Goal: Use online tool/utility: Utilize a website feature to perform a specific function

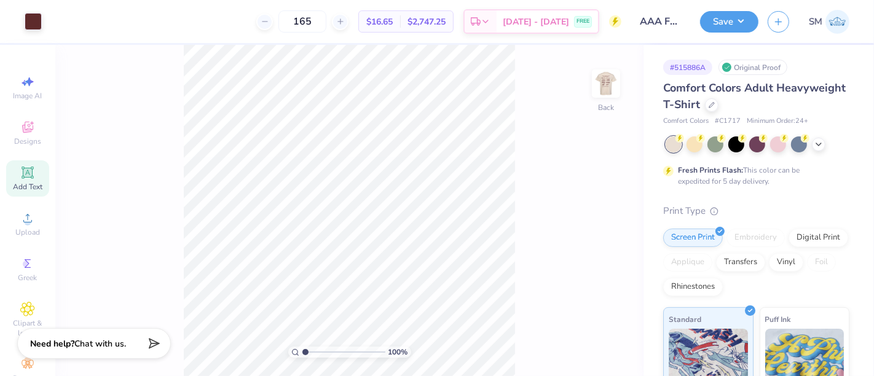
click at [23, 175] on icon at bounding box center [27, 172] width 9 height 9
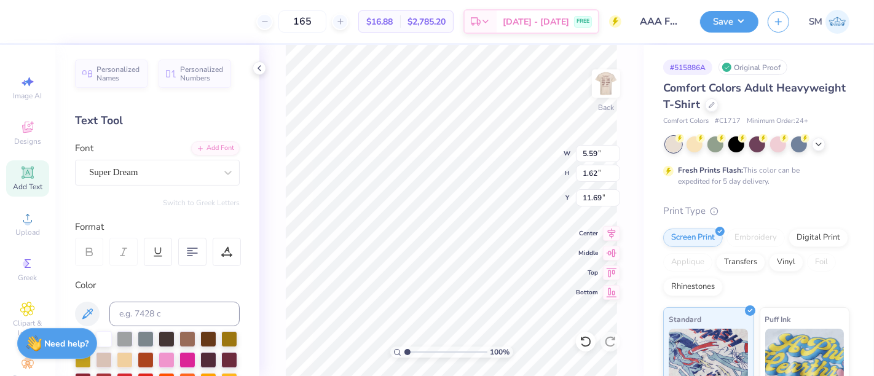
scroll to position [11, 1]
type textarea "™"
click at [142, 167] on div "Super Dream" at bounding box center [152, 172] width 129 height 19
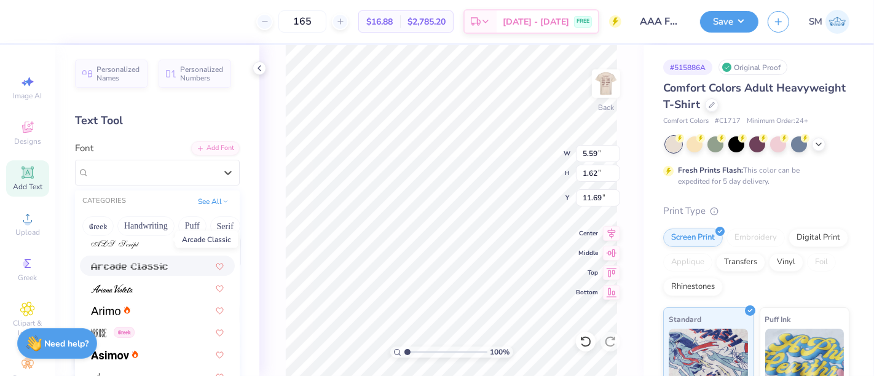
scroll to position [386, 0]
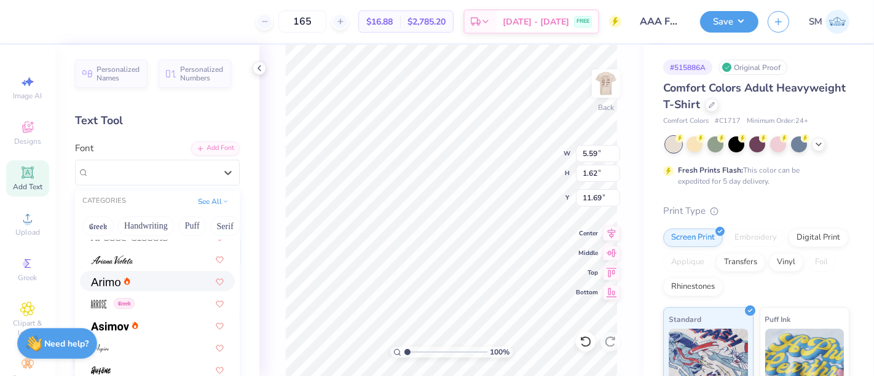
click at [135, 283] on div at bounding box center [157, 281] width 133 height 13
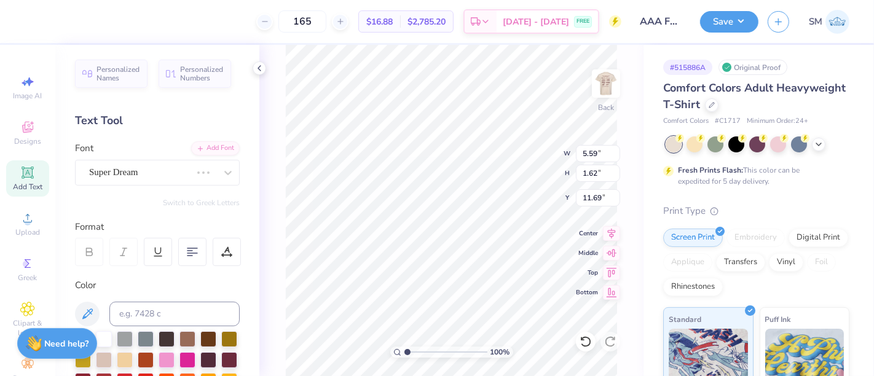
scroll to position [11, 1]
click at [157, 310] on input at bounding box center [174, 314] width 130 height 25
type input "290 C"
click at [144, 313] on input at bounding box center [174, 314] width 130 height 25
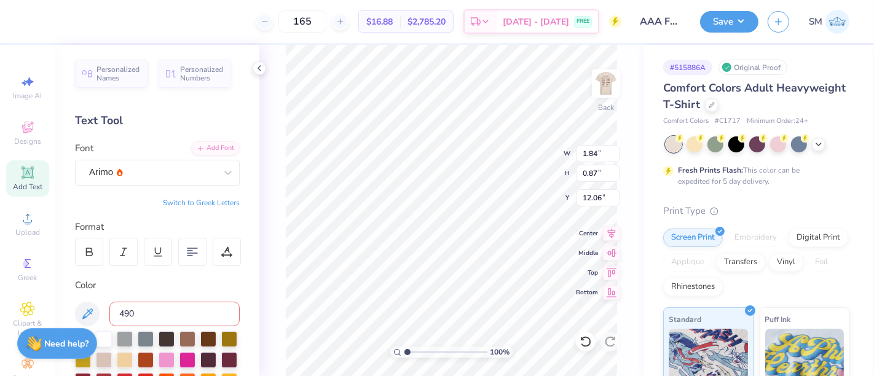
type input "490 c"
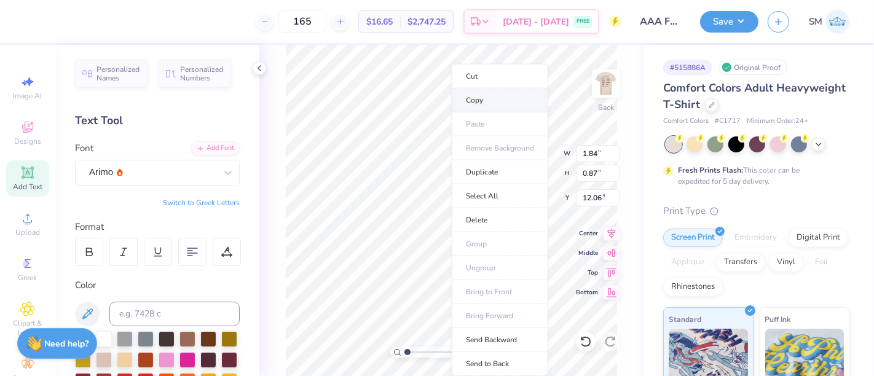
click at [488, 108] on li "Copy" at bounding box center [500, 100] width 96 height 24
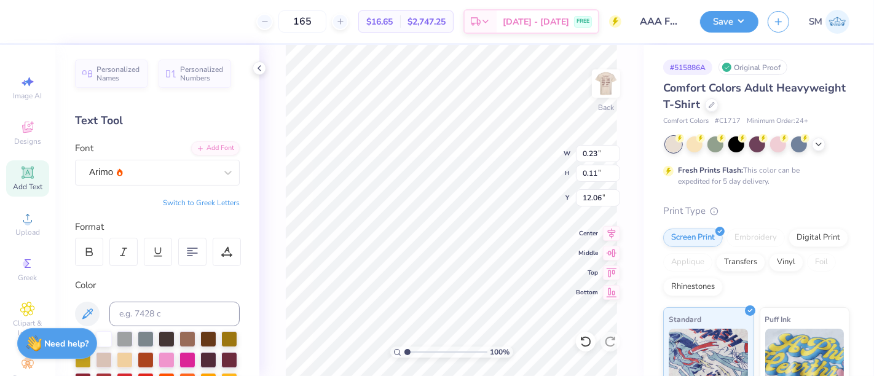
type input "0.23"
type input "0.11"
drag, startPoint x: 406, startPoint y: 352, endPoint x: 434, endPoint y: 355, distance: 27.8
click at [434, 355] on input "range" at bounding box center [445, 351] width 83 height 11
type input "4.28"
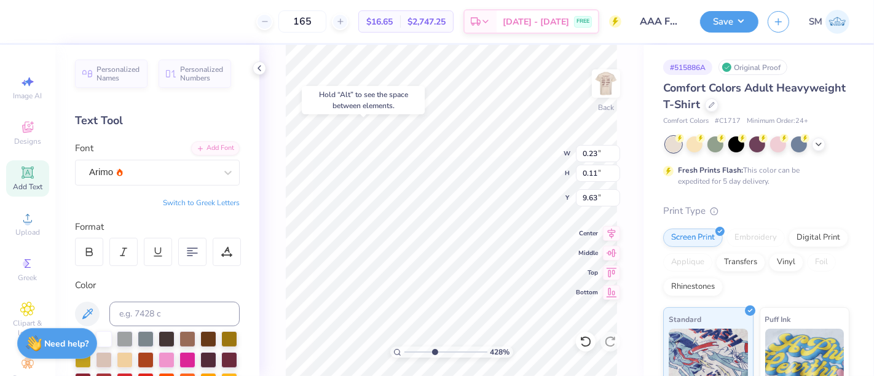
type input "9.63"
type input "0.15"
type input "0.07"
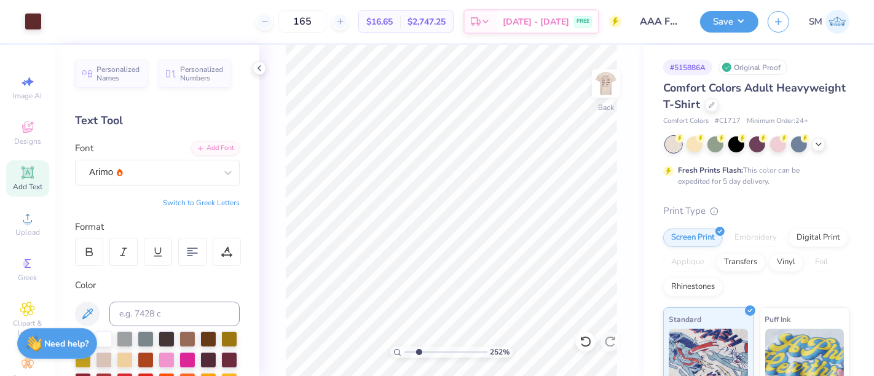
drag, startPoint x: 433, startPoint y: 351, endPoint x: 418, endPoint y: 351, distance: 14.1
type input "2.41"
click at [418, 351] on input "range" at bounding box center [445, 351] width 83 height 11
click at [611, 84] on img at bounding box center [605, 83] width 49 height 49
type input "2.71"
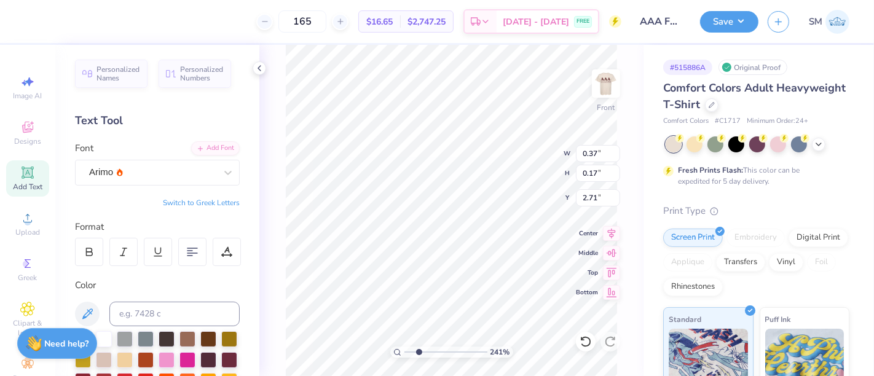
type input "0.37"
type input "0.17"
drag, startPoint x: 420, startPoint y: 353, endPoint x: 433, endPoint y: 351, distance: 13.6
type input "4.23"
click at [433, 351] on input "range" at bounding box center [445, 351] width 83 height 11
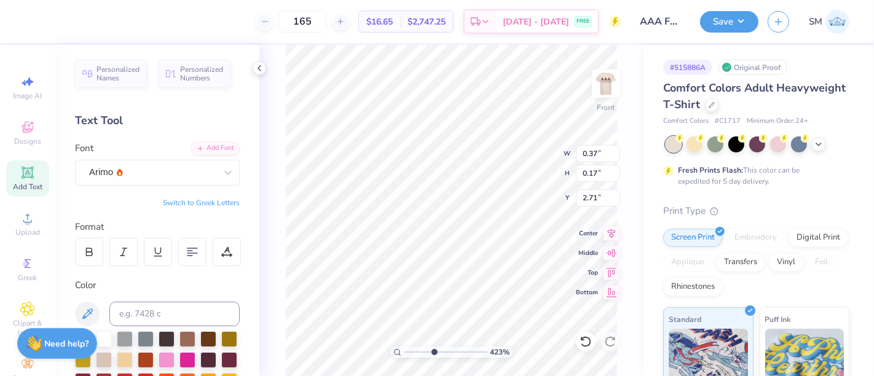
type input "0.18"
type input "0.09"
type input "2.80"
type input "4.17"
type input "0.14"
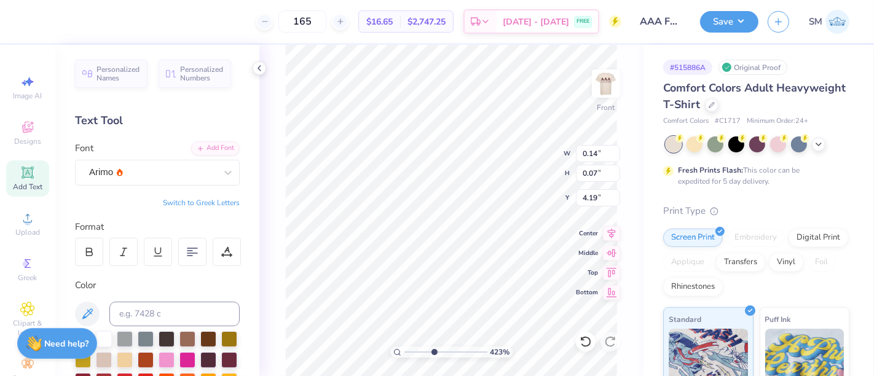
type input "0.07"
type input "4.19"
drag, startPoint x: 435, startPoint y: 351, endPoint x: 389, endPoint y: 353, distance: 45.5
type input "1"
click at [404, 351] on input "range" at bounding box center [445, 351] width 83 height 11
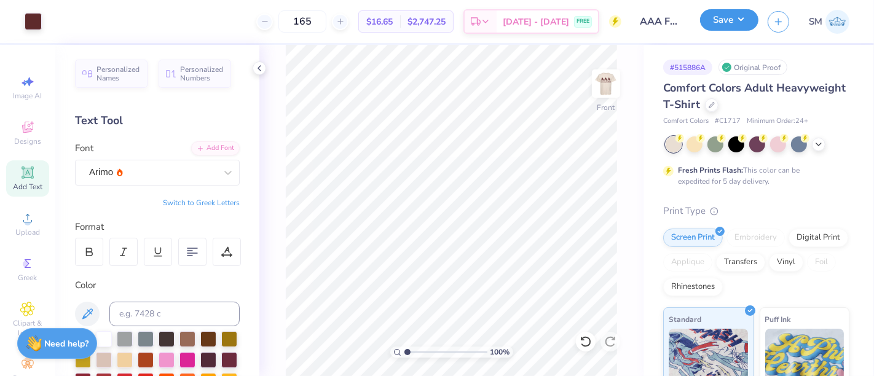
click at [727, 22] on button "Save" at bounding box center [729, 20] width 58 height 22
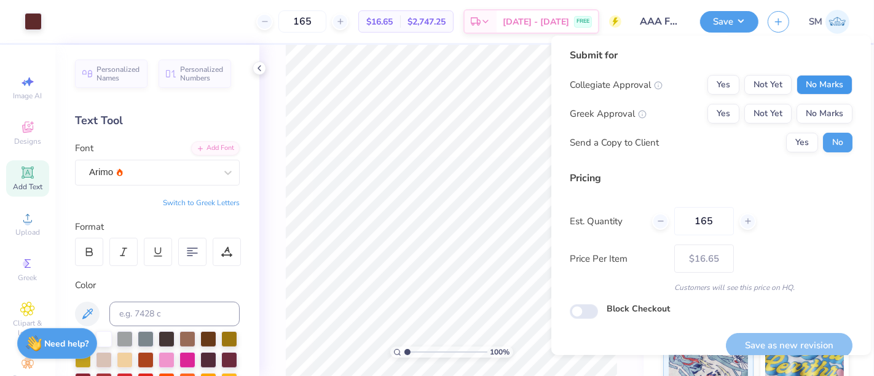
click at [816, 78] on button "No Marks" at bounding box center [824, 85] width 56 height 20
click at [709, 114] on button "Yes" at bounding box center [723, 114] width 32 height 20
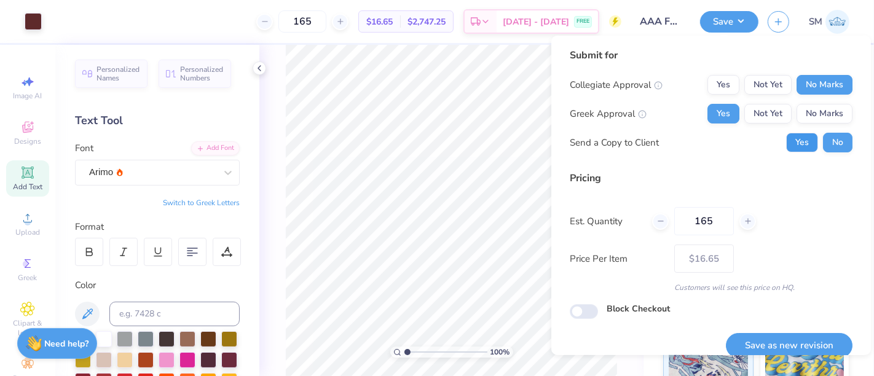
click at [786, 148] on button "Yes" at bounding box center [802, 143] width 32 height 20
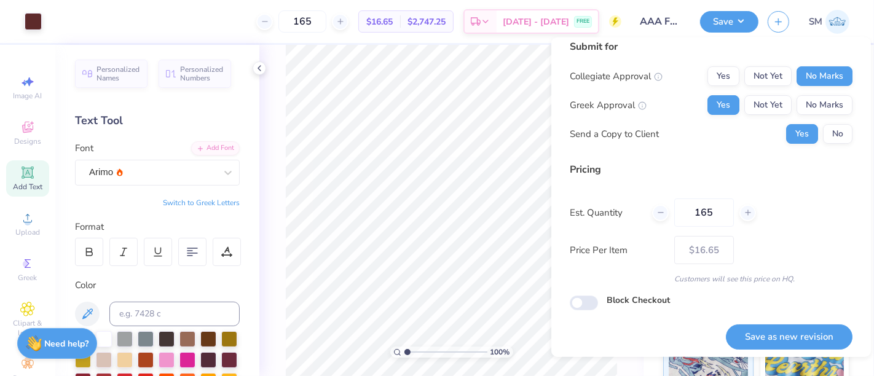
scroll to position [14, 0]
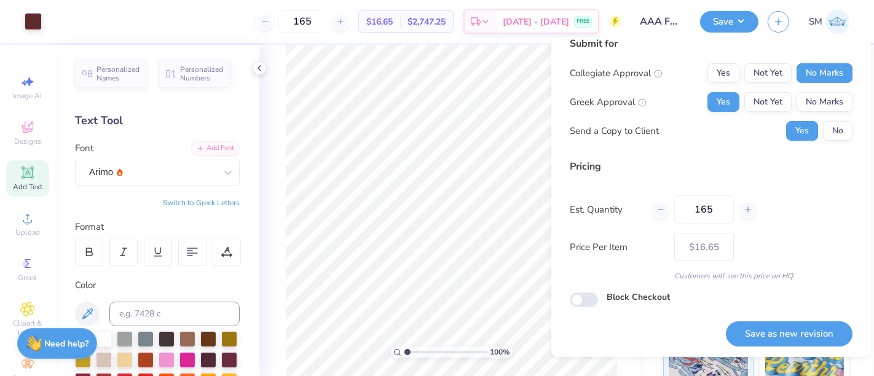
click at [777, 327] on button "Save as new revision" at bounding box center [789, 333] width 127 height 25
type input "$16.65"
